Goal: Navigation & Orientation: Find specific page/section

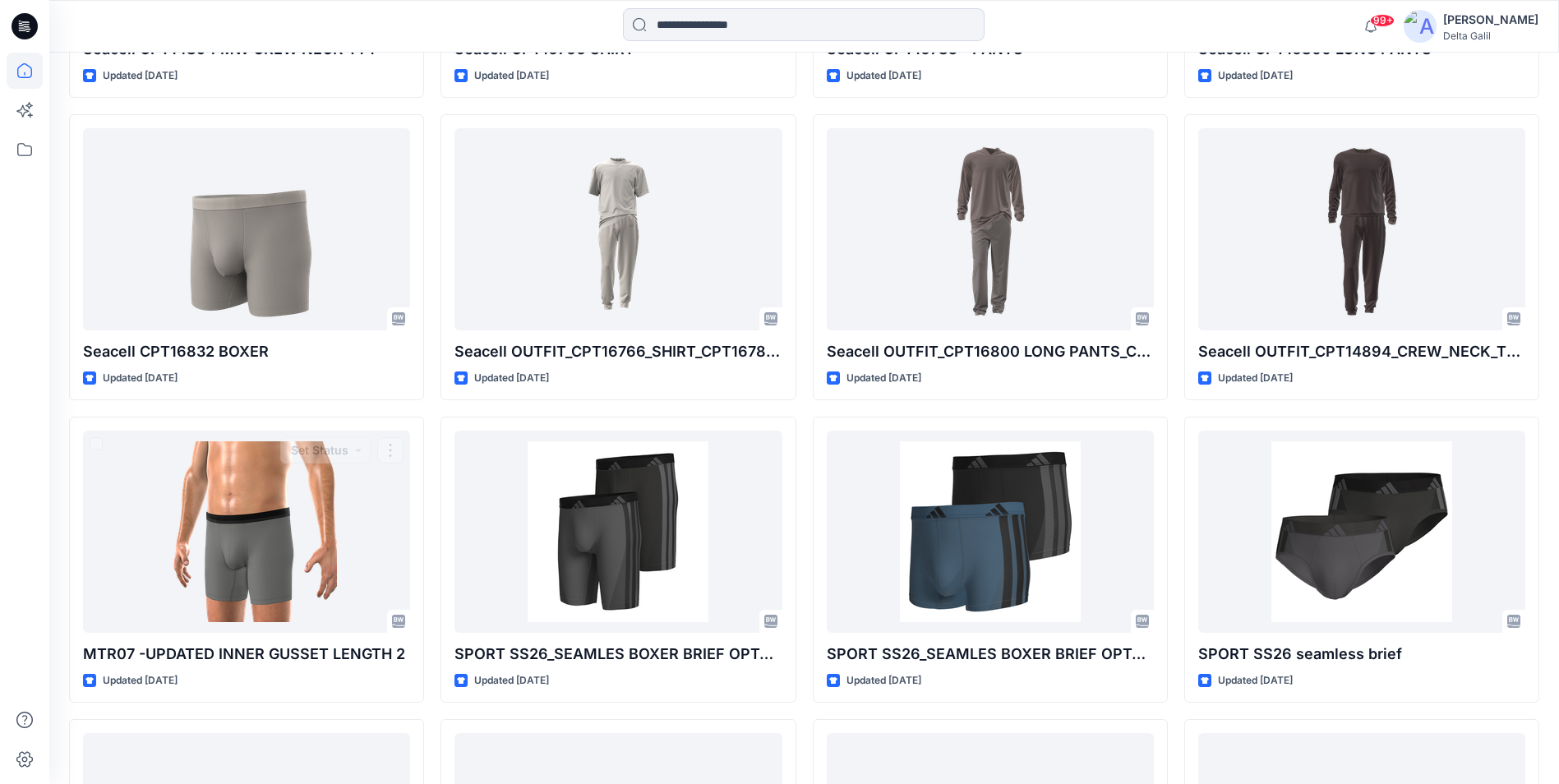
scroll to position [3810, 0]
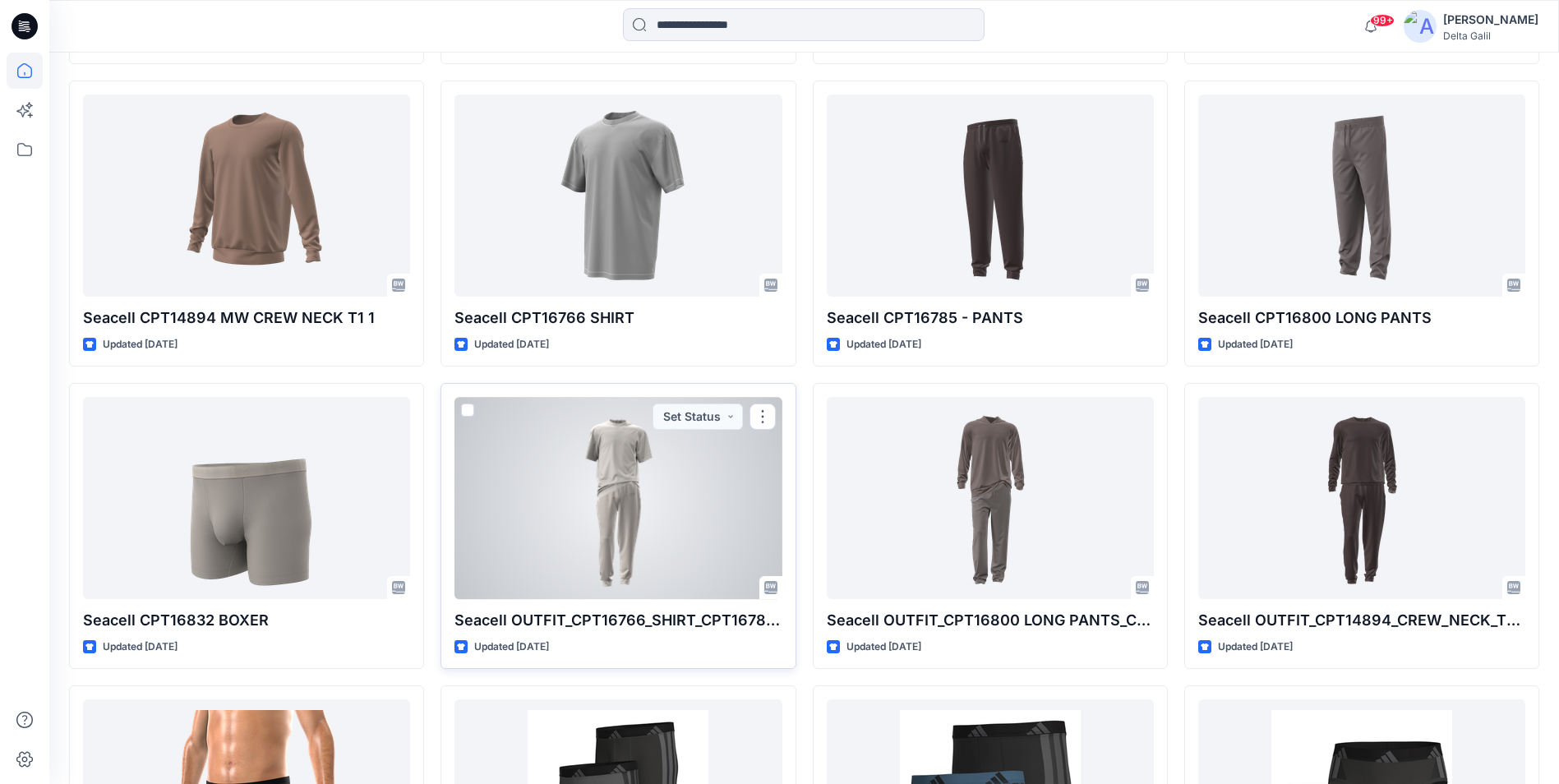
click at [605, 526] on div at bounding box center [618, 497] width 327 height 201
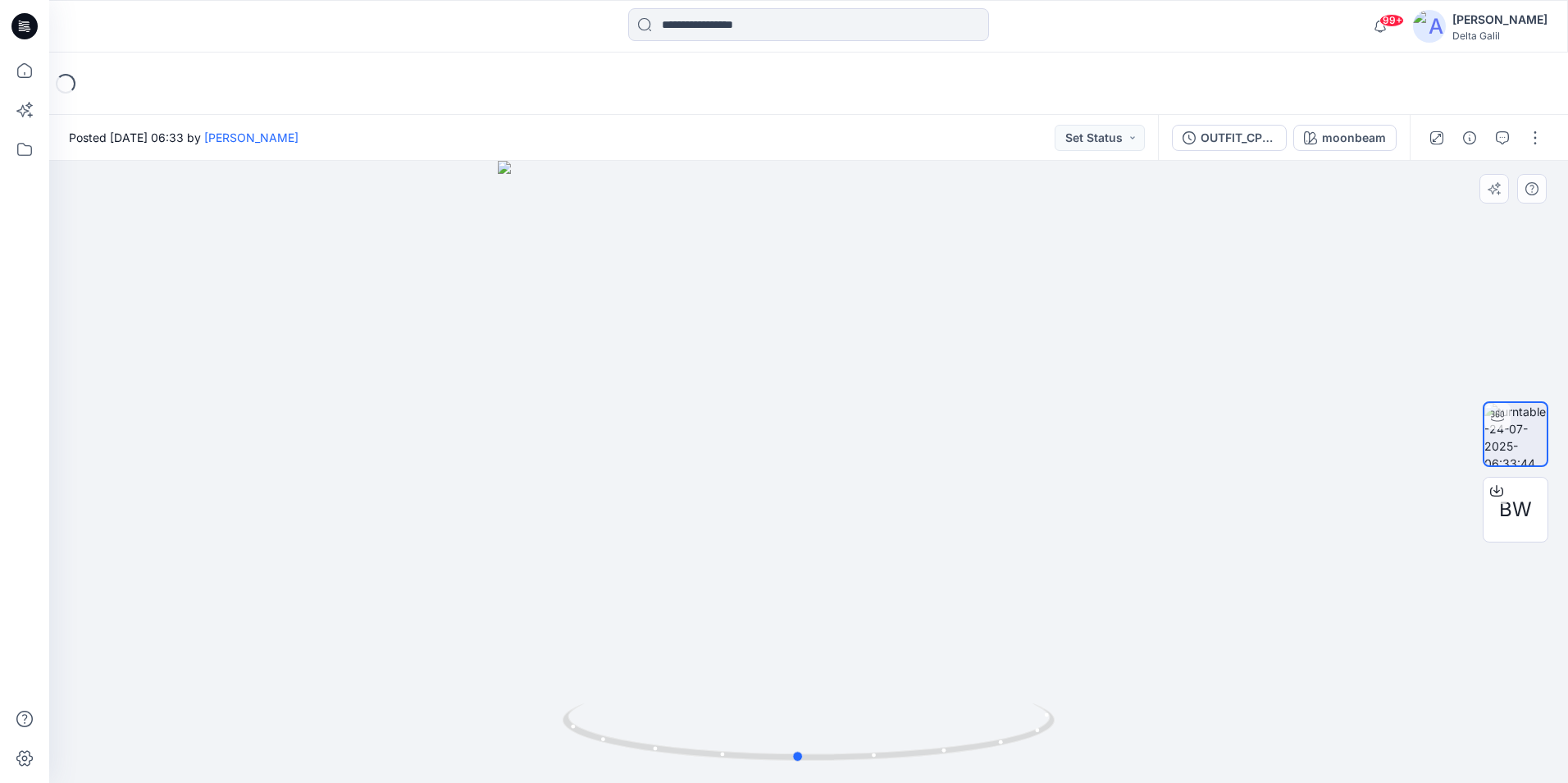
drag, startPoint x: 828, startPoint y: 762, endPoint x: 817, endPoint y: 765, distance: 11.4
click at [817, 684] on div at bounding box center [809, 471] width 1519 height 622
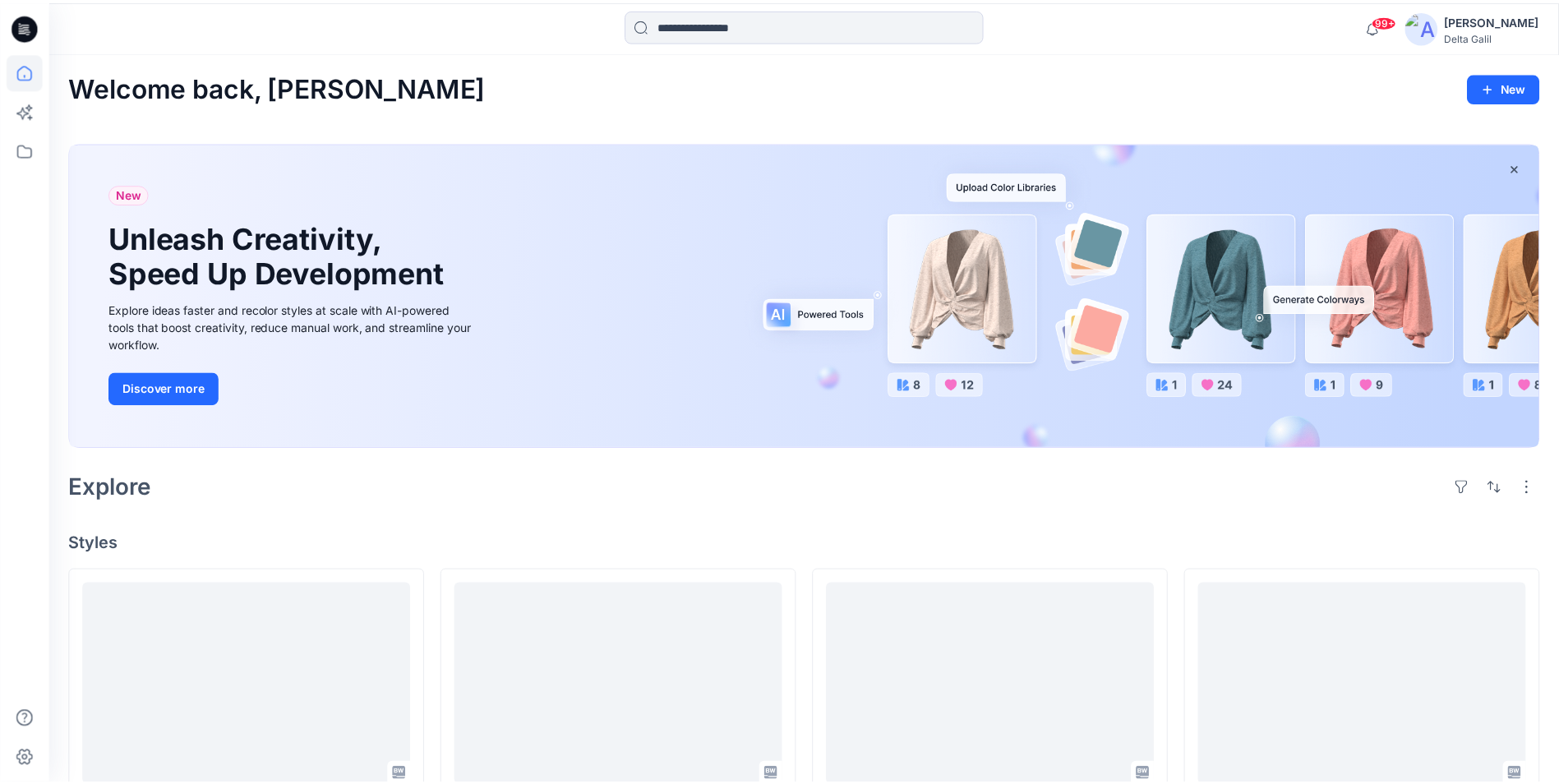
scroll to position [3810, 0]
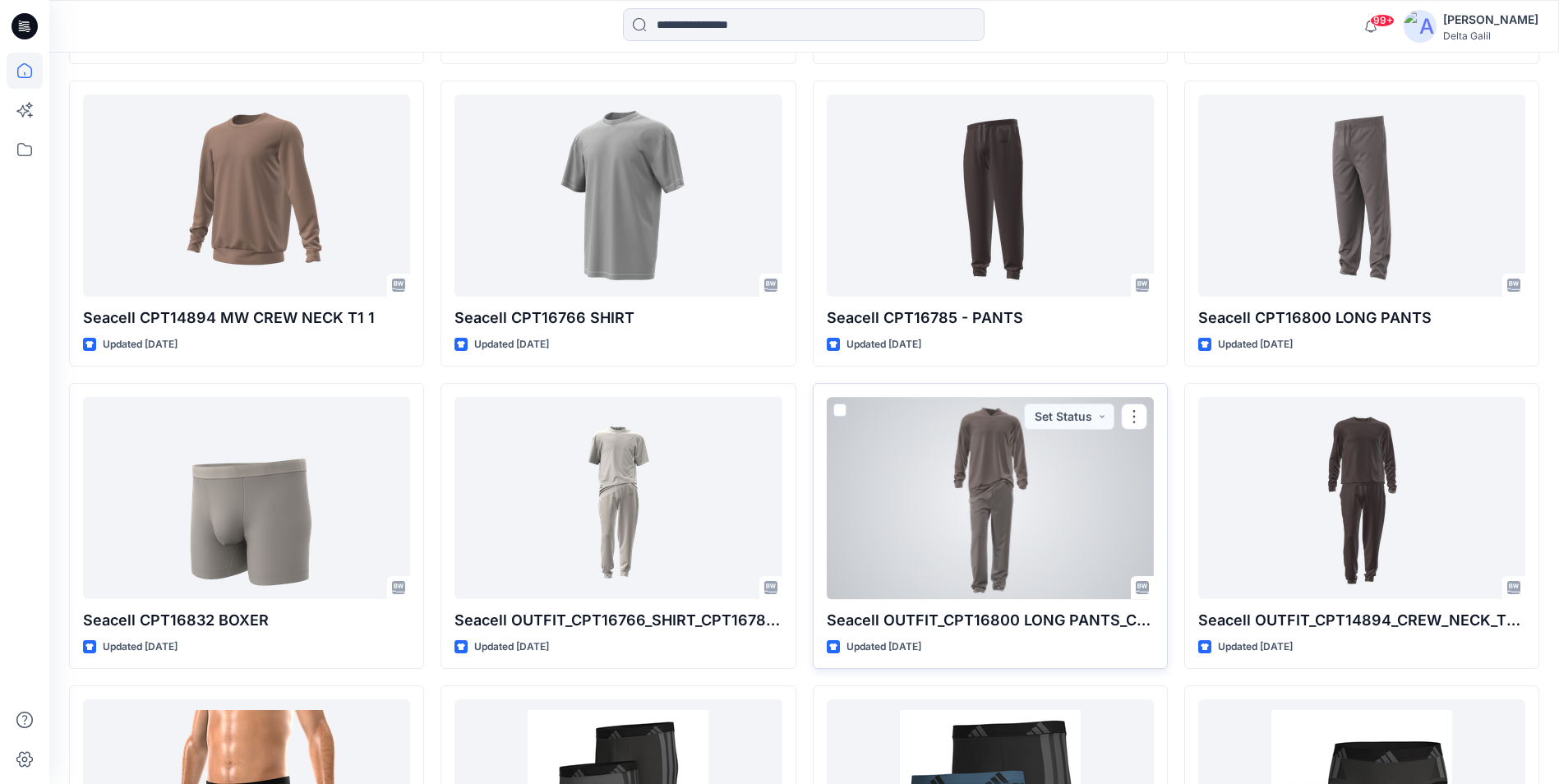
click at [1051, 520] on div at bounding box center [990, 497] width 327 height 201
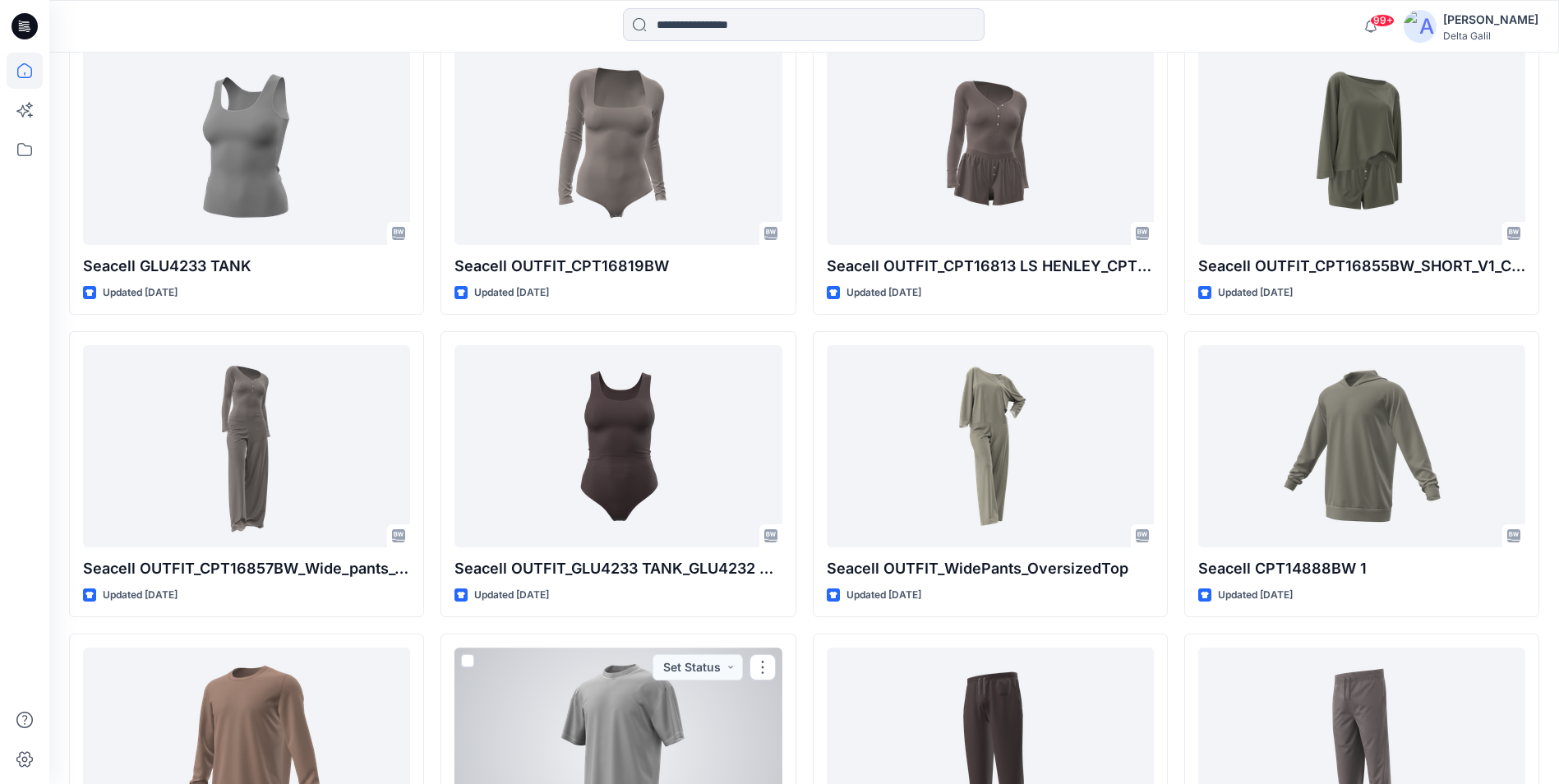
scroll to position [3235, 0]
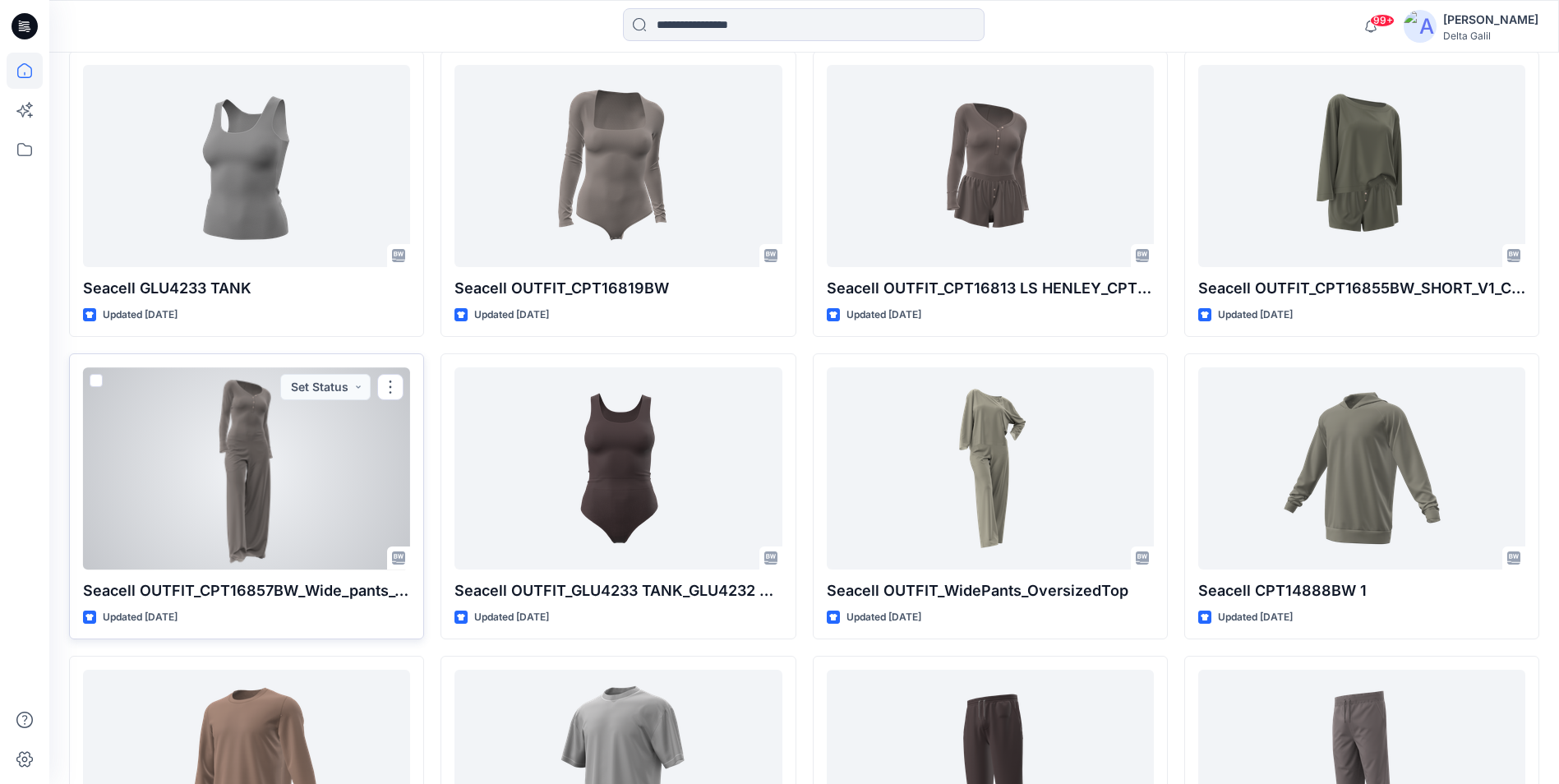
click at [331, 483] on div at bounding box center [246, 468] width 327 height 201
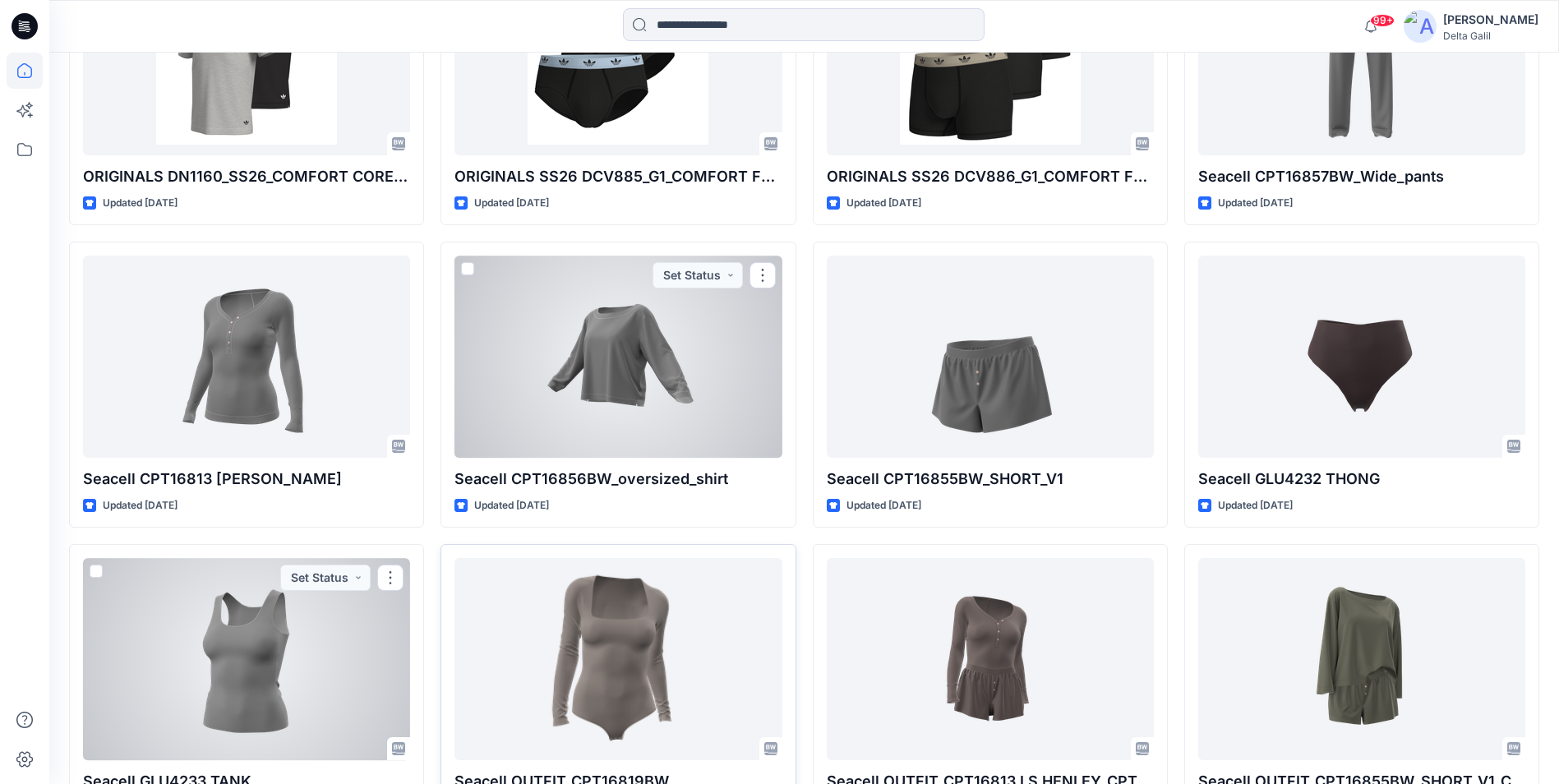
scroll to position [2825, 0]
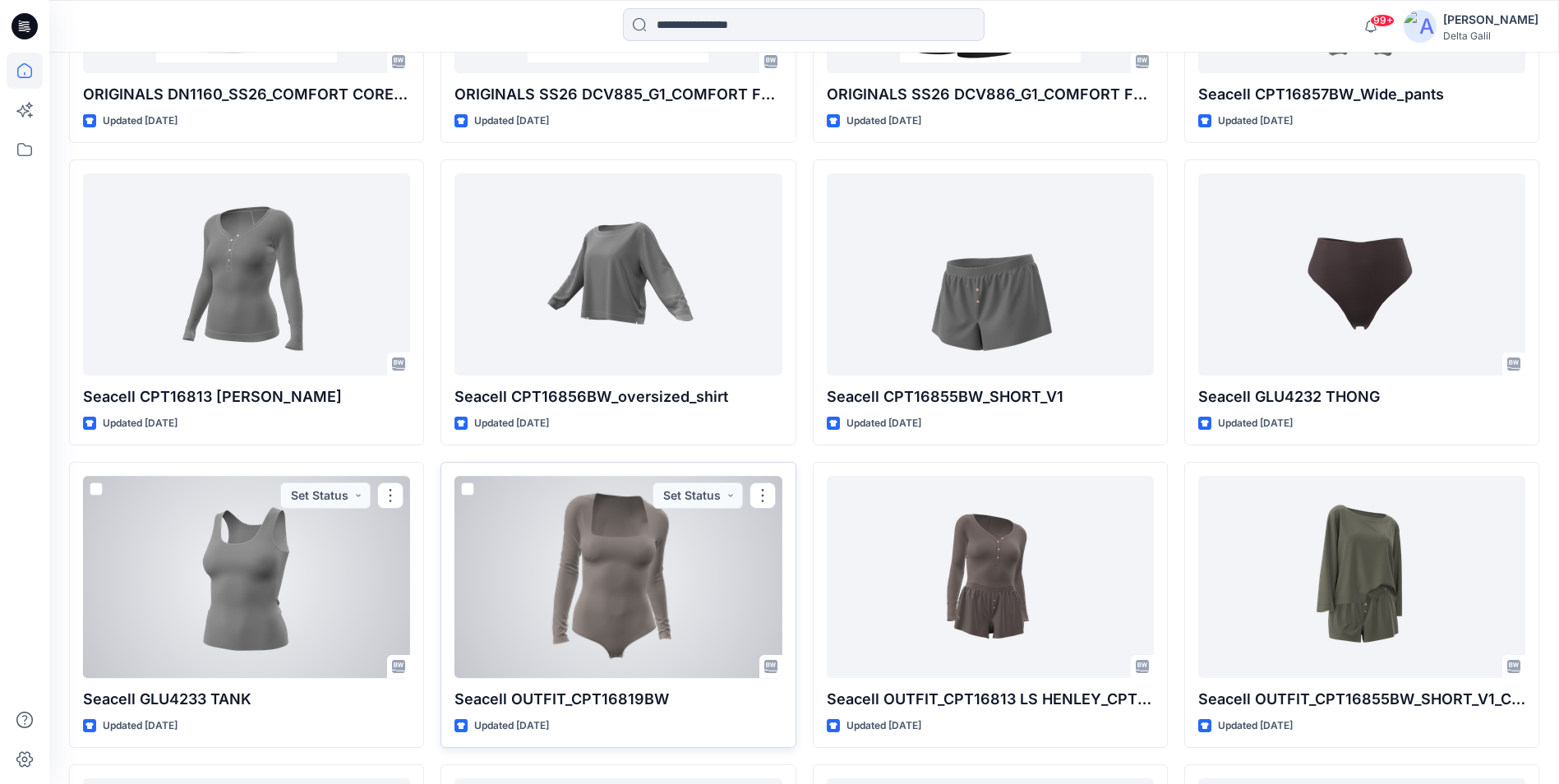
click at [623, 547] on div at bounding box center [618, 576] width 327 height 201
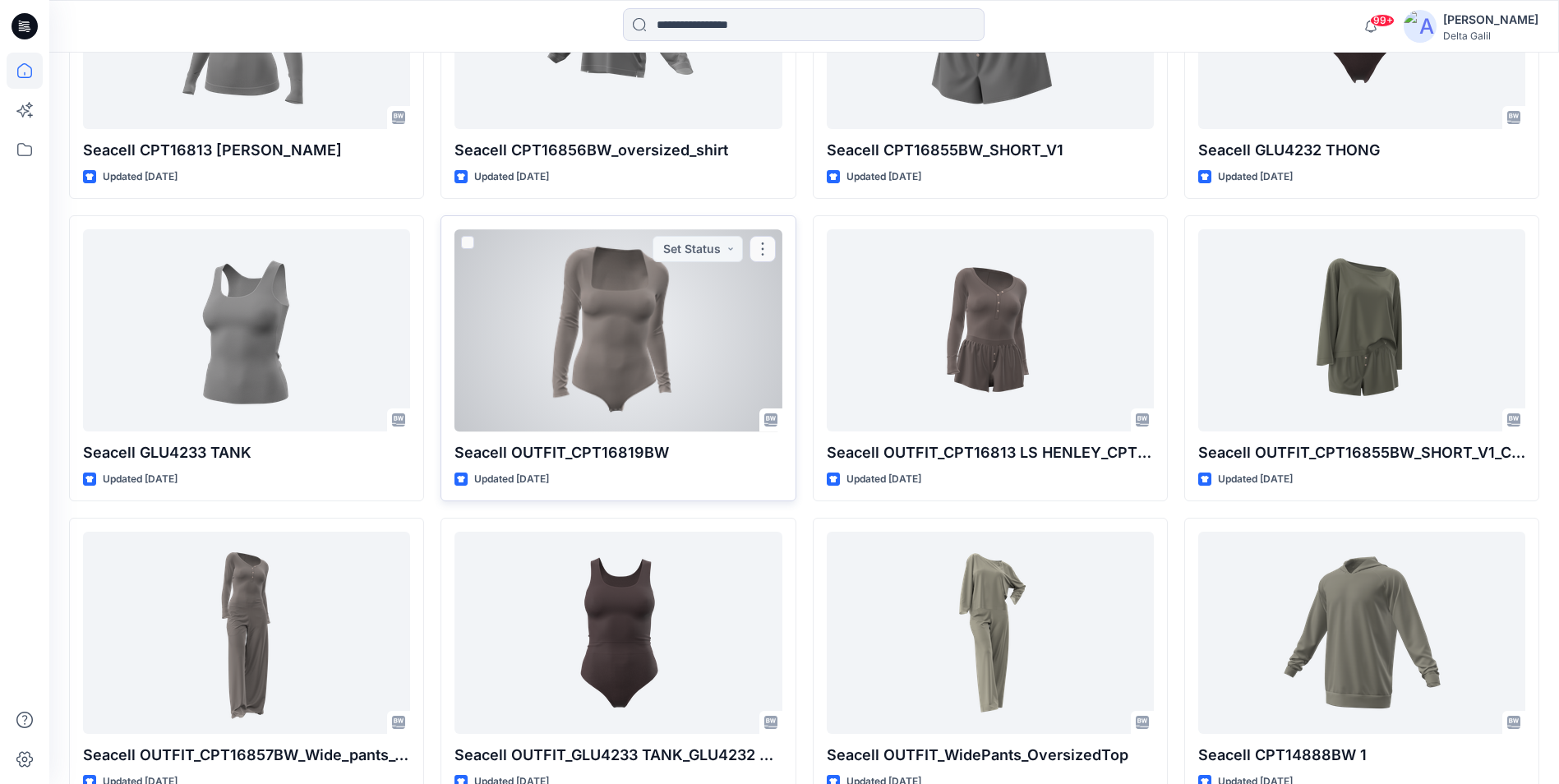
scroll to position [3153, 0]
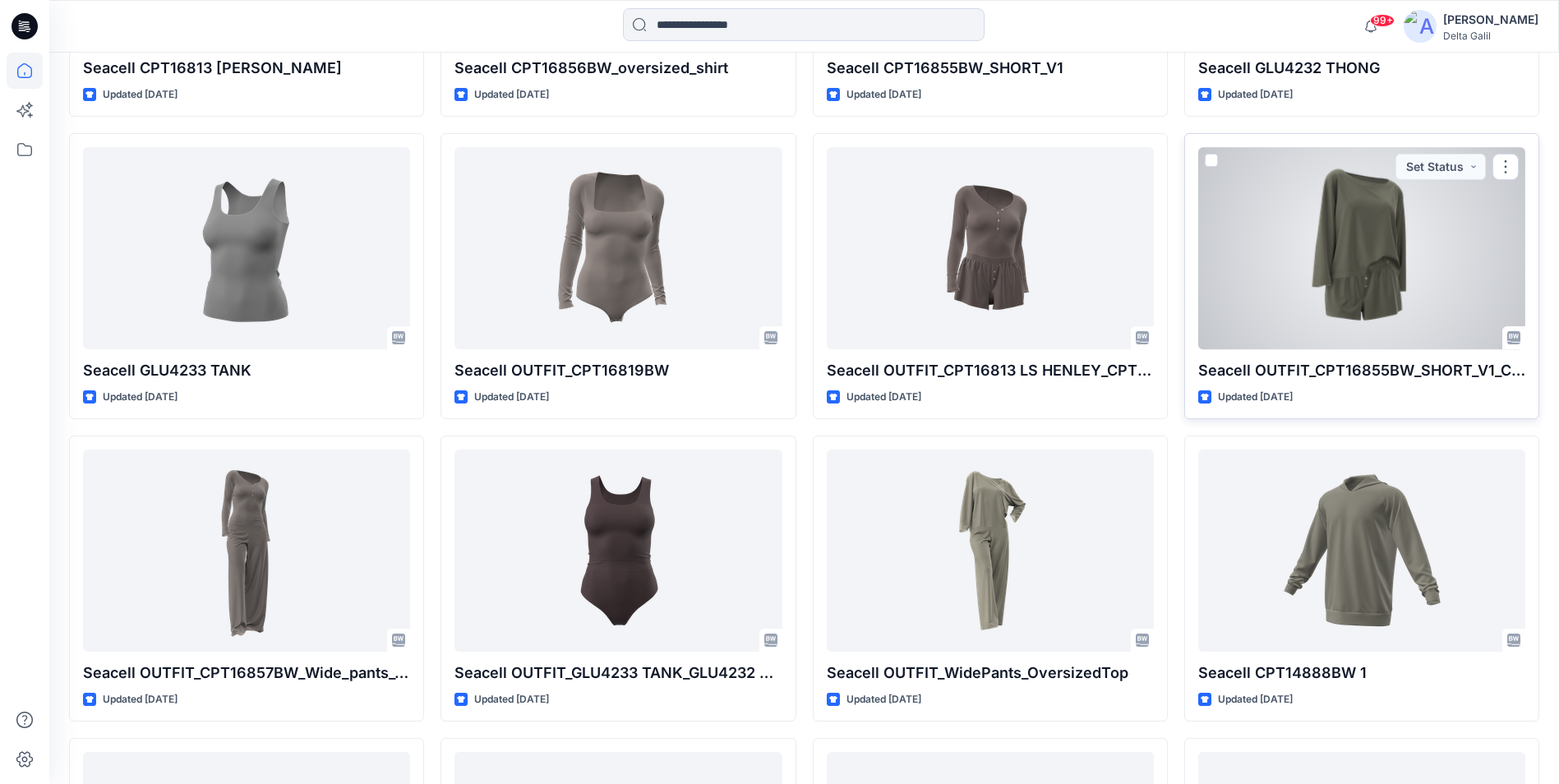
click at [1255, 277] on div at bounding box center [1361, 247] width 327 height 201
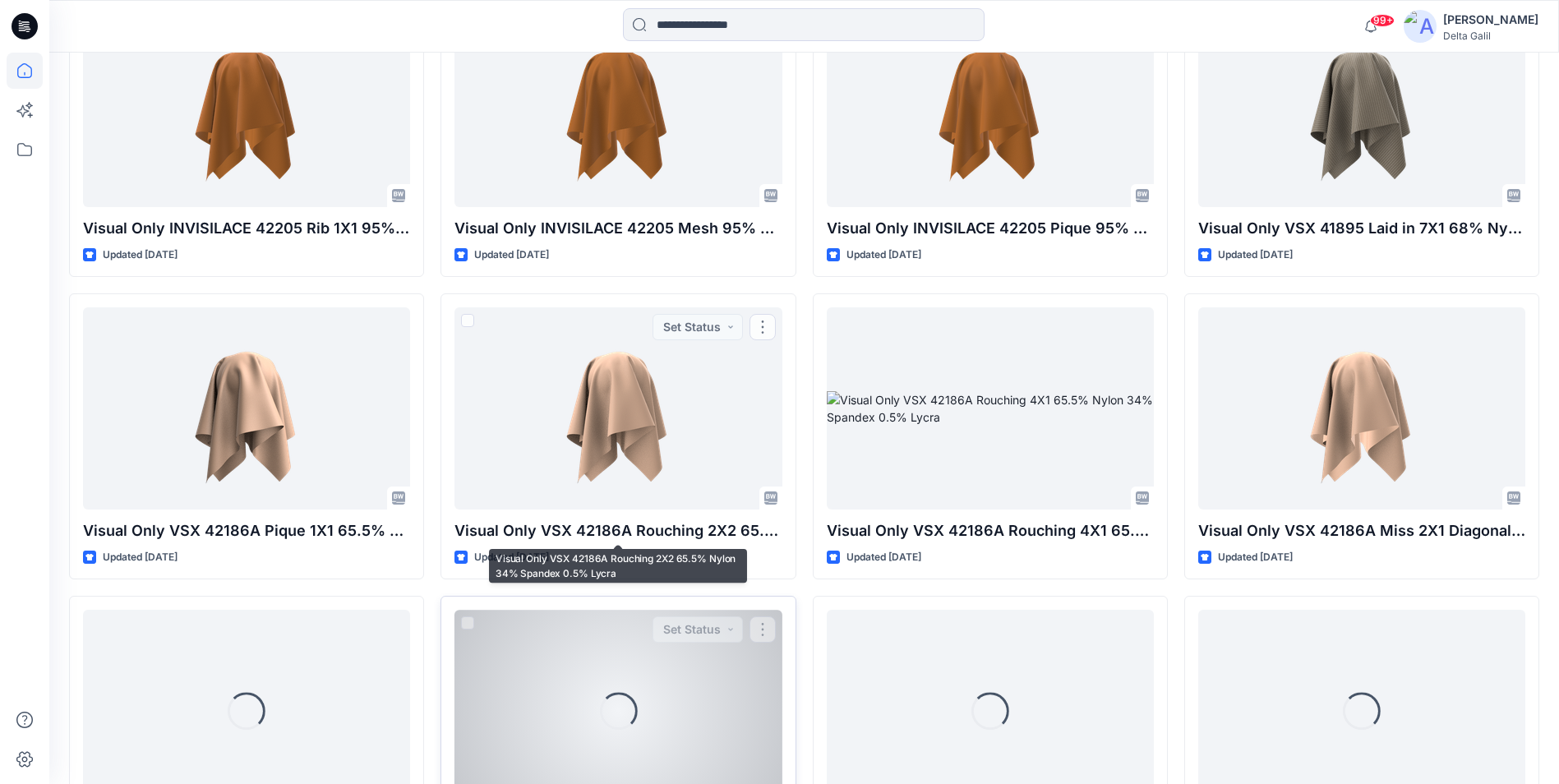
scroll to position [7510, 0]
